Goal: Communication & Community: Answer question/provide support

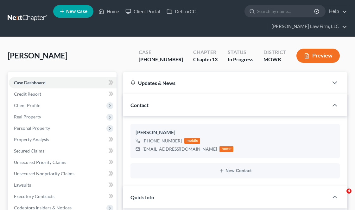
select select "4"
select select "6"
select select "0"
drag, startPoint x: 0, startPoint y: 0, endPoint x: 132, endPoint y: 1, distance: 131.6
click at [105, 10] on link "Home" at bounding box center [108, 11] width 27 height 11
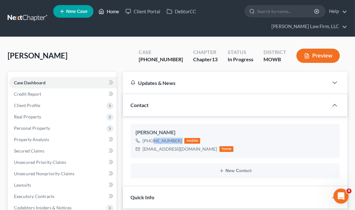
scroll to position [855, 0]
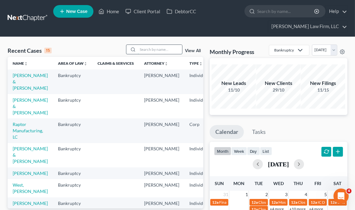
click at [163, 49] on input "search" at bounding box center [160, 49] width 44 height 9
type input "[PERSON_NAME]"
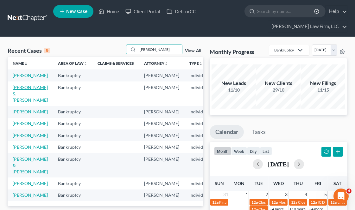
click at [26, 96] on link "[PERSON_NAME] & [PERSON_NAME]" at bounding box center [30, 94] width 35 height 18
select select "4"
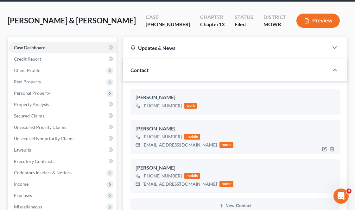
scroll to position [2024, 0]
drag, startPoint x: 194, startPoint y: 185, endPoint x: 140, endPoint y: 183, distance: 53.9
click at [140, 183] on div "[EMAIL_ADDRESS][DOMAIN_NAME] home" at bounding box center [184, 184] width 98 height 8
copy div "[EMAIL_ADDRESS][DOMAIN_NAME]"
drag, startPoint x: 182, startPoint y: 148, endPoint x: 143, endPoint y: 148, distance: 39.2
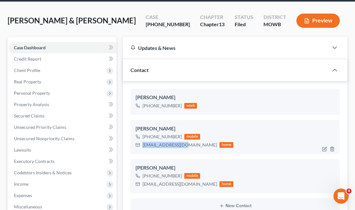
click at [143, 148] on div "[EMAIL_ADDRESS][DOMAIN_NAME] home" at bounding box center [184, 145] width 98 height 8
copy div "[EMAIL_ADDRESS][DOMAIN_NAME]"
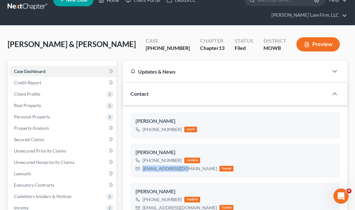
scroll to position [0, 0]
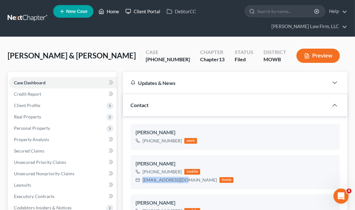
drag, startPoint x: 115, startPoint y: 15, endPoint x: 151, endPoint y: 11, distance: 35.9
click at [116, 15] on link "Home" at bounding box center [108, 11] width 27 height 11
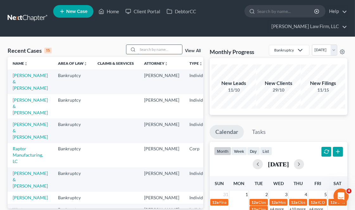
click at [157, 51] on input "search" at bounding box center [160, 49] width 44 height 9
type input "fells"
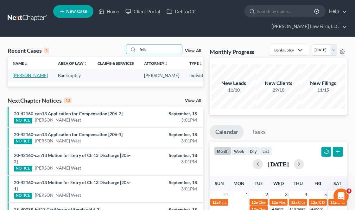
click at [20, 78] on link "[PERSON_NAME]" at bounding box center [30, 75] width 35 height 5
select select "4"
select select "6"
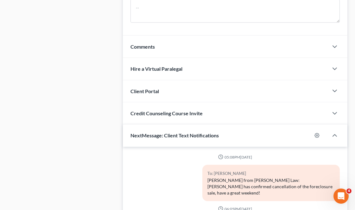
scroll to position [633, 0]
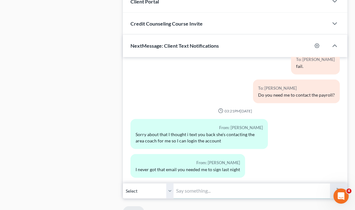
click at [198, 193] on input "text" at bounding box center [251, 192] width 156 height 16
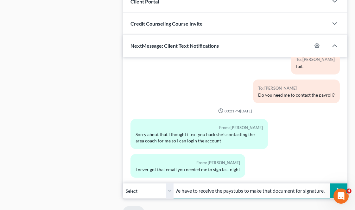
scroll to position [0, 6]
click at [330, 184] on button "submit" at bounding box center [338, 191] width 17 height 15
type input "We have to receive the paystubs to make that document for signature. Fo"
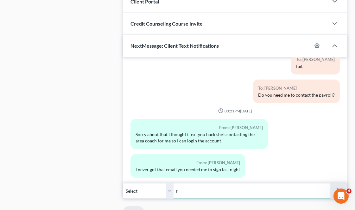
scroll to position [0, 0]
type input "r"
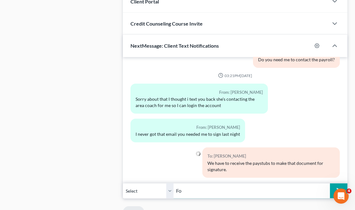
type input "F"
type input "Schedules I, J and the Means Test all use that information - so they would've b…"
click at [330, 184] on button "submit" at bounding box center [338, 191] width 17 height 15
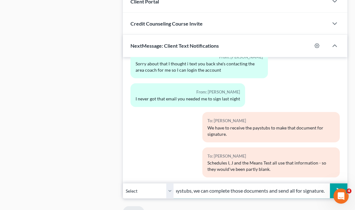
scroll to position [0, 44]
type input "Once we get the paystubs, we can complete those documents and send all for sign…"
click at [330, 184] on button "submit" at bounding box center [338, 191] width 17 height 15
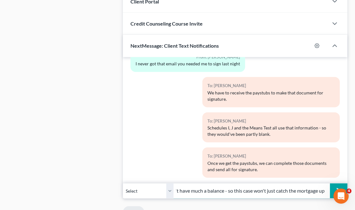
scroll to position [0, 146]
type input "I got good news though from the mortgage lender, your mom didn't have much a ba…"
click at [330, 184] on button "submit" at bounding box center [338, 191] width 17 height 15
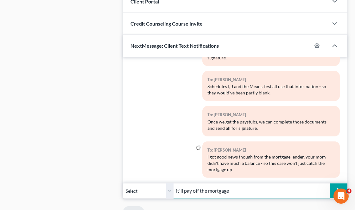
type input "it'll pay off the mortgage"
click at [330, 184] on button "submit" at bounding box center [338, 191] width 17 height 15
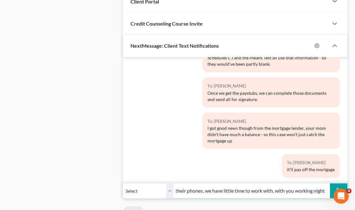
scroll to position [0, 65]
type input "You might have to blow up their phones, we have little time to work with, with …"
click at [330, 184] on button "submit" at bounding box center [338, 191] width 17 height 15
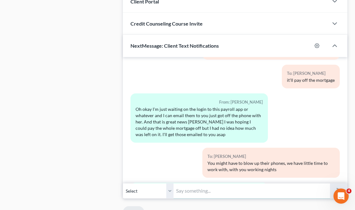
scroll to position [1237, 0]
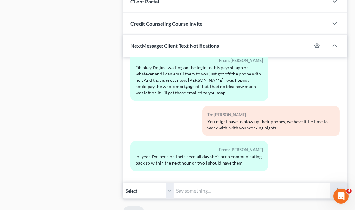
drag, startPoint x: 205, startPoint y: 195, endPoint x: 213, endPoint y: 194, distance: 8.3
click at [205, 195] on input "text" at bounding box center [251, 192] width 156 height 16
type input "Fingers crossed."
click at [330, 184] on button "submit" at bounding box center [338, 191] width 17 height 15
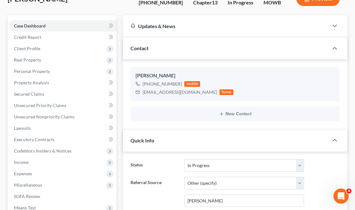
scroll to position [0, 0]
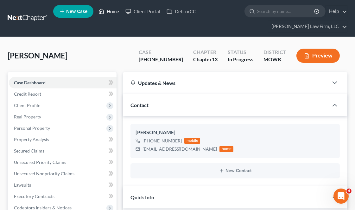
drag, startPoint x: 111, startPoint y: 11, endPoint x: 94, endPoint y: 39, distance: 32.5
click at [111, 11] on link "Home" at bounding box center [108, 11] width 27 height 11
